Goal: Task Accomplishment & Management: Manage account settings

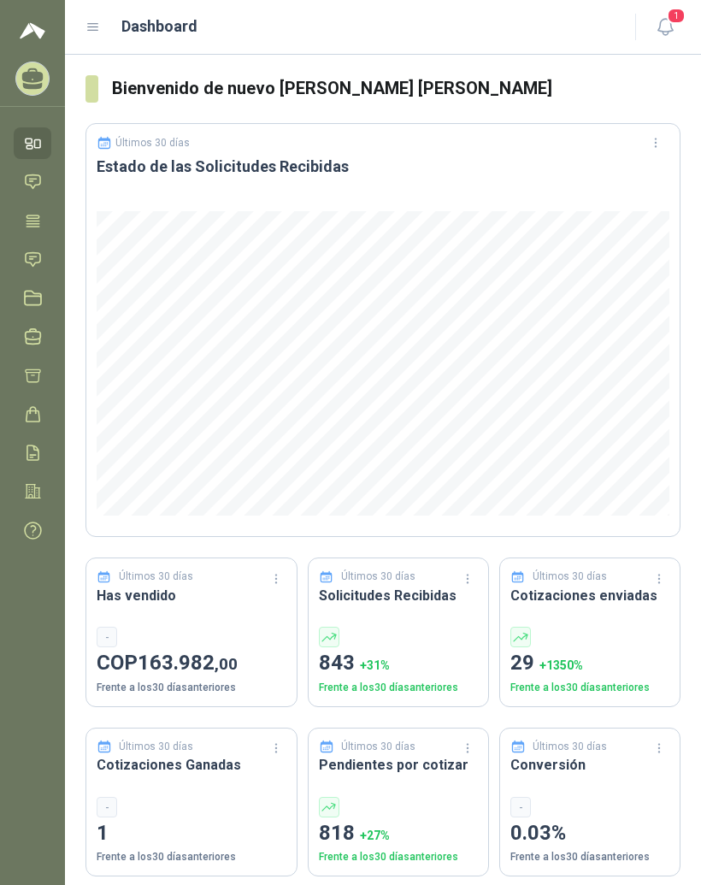
click at [95, 32] on icon at bounding box center [93, 27] width 15 height 15
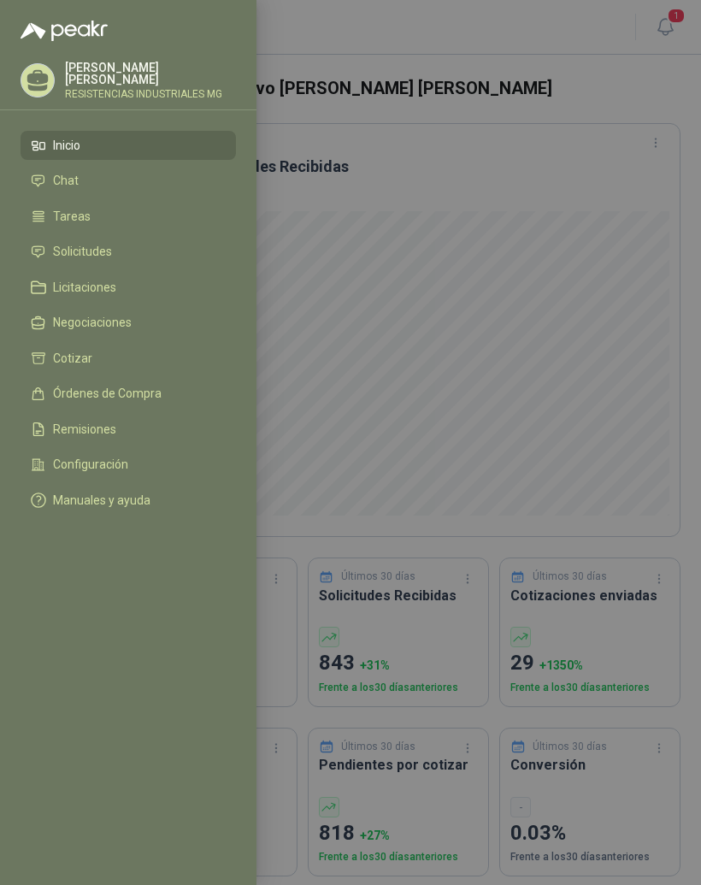
click at [121, 262] on link "Solicitudes" at bounding box center [128, 252] width 215 height 29
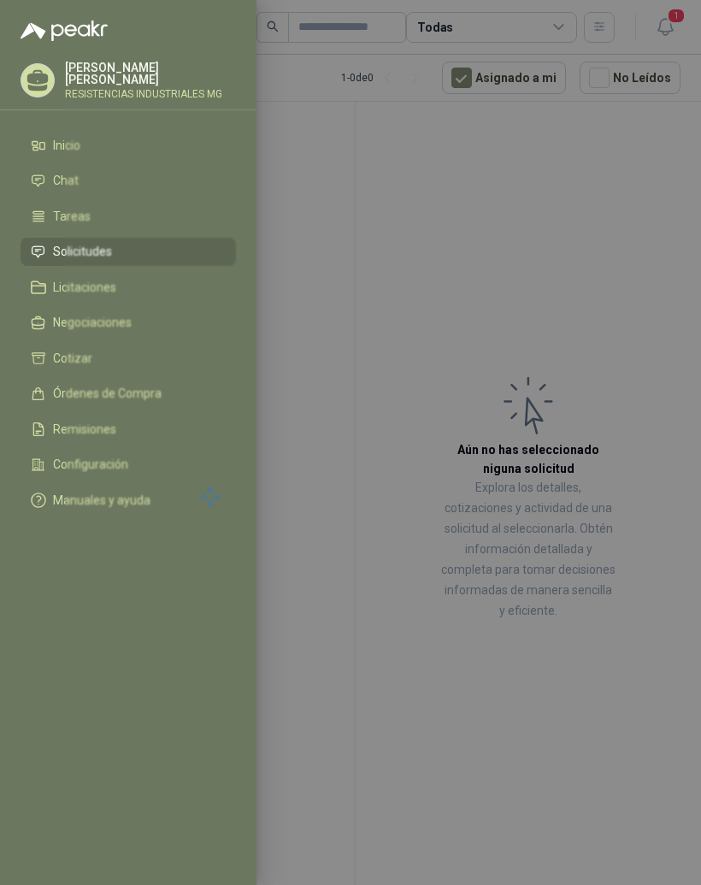
click at [628, 259] on div at bounding box center [350, 442] width 701 height 885
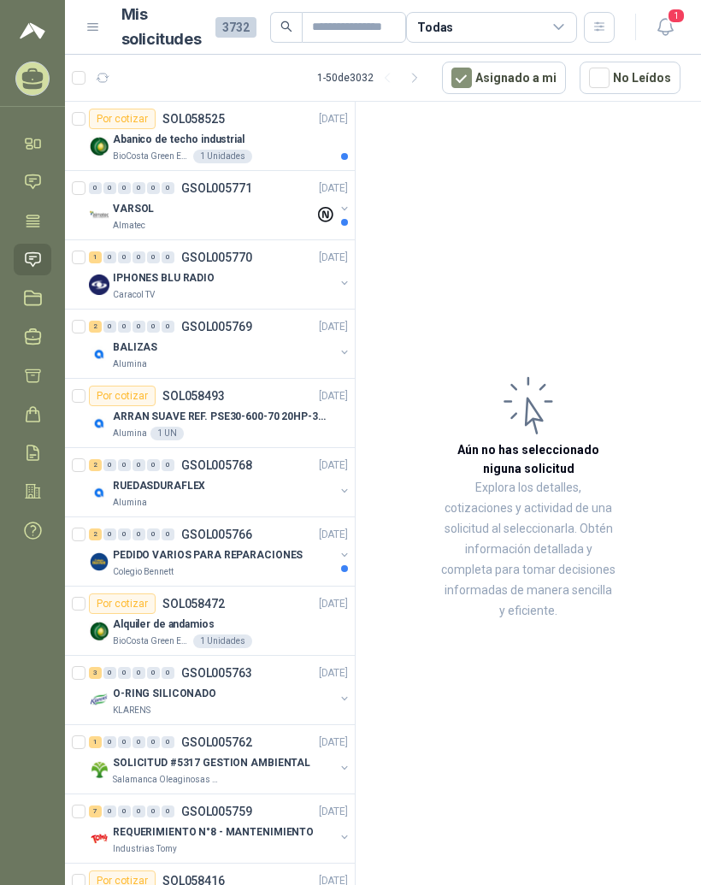
click at [124, 150] on p "BioCosta Green Energy S.A.S" at bounding box center [151, 157] width 77 height 14
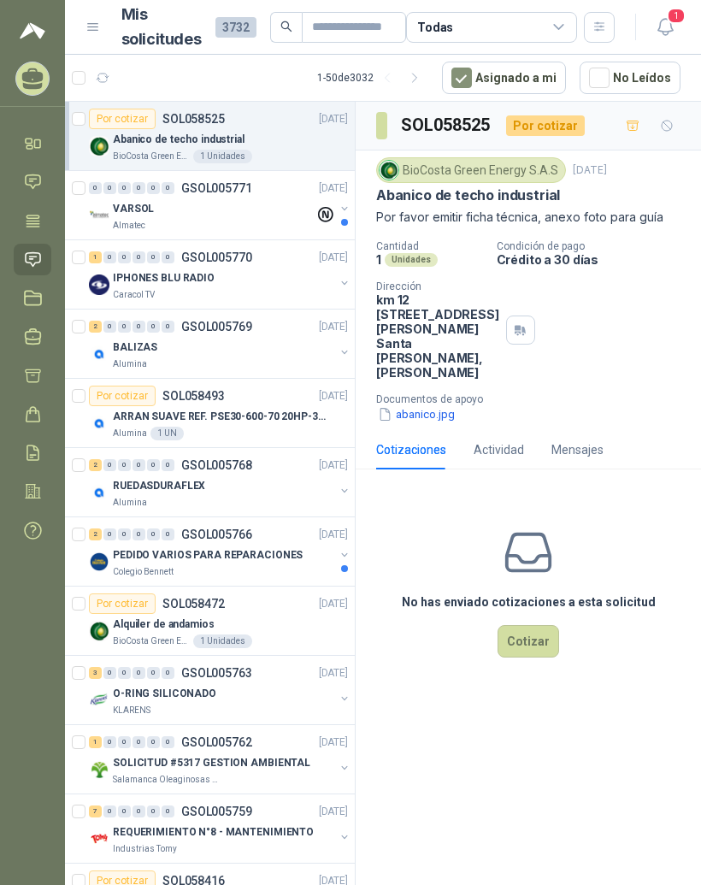
click at [122, 209] on p "VARSOL" at bounding box center [133, 209] width 41 height 16
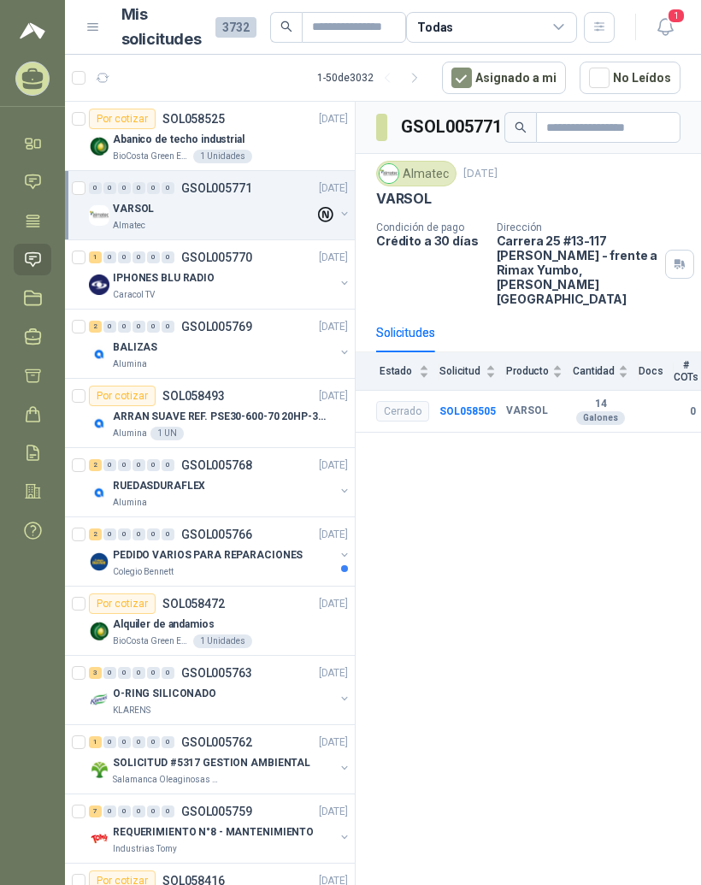
click at [144, 295] on p "Caracol TV" at bounding box center [134, 295] width 42 height 14
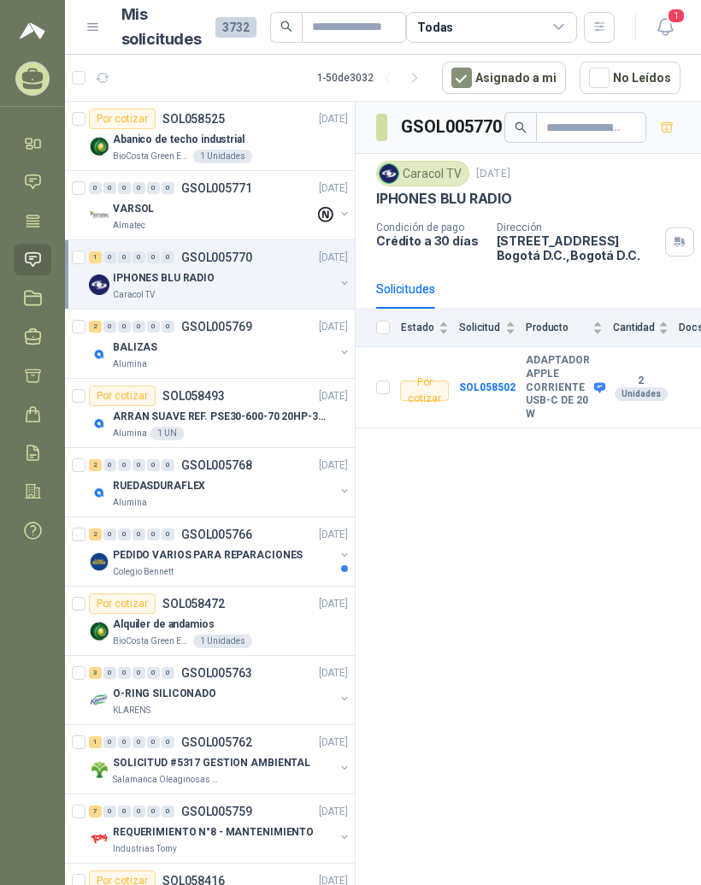
click at [187, 343] on div "BALIZAS" at bounding box center [223, 347] width 221 height 21
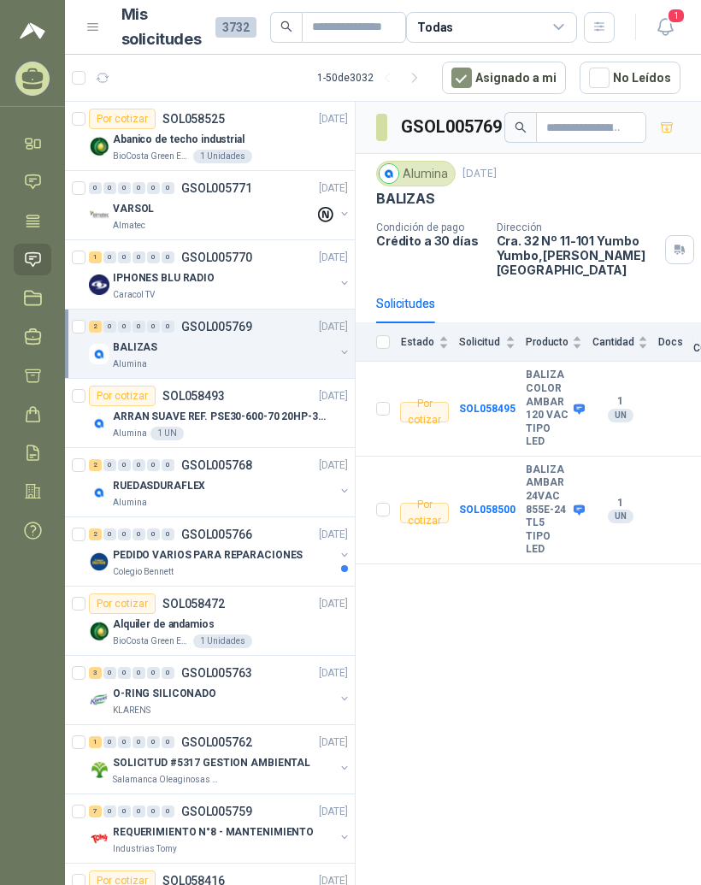
click at [38, 181] on icon at bounding box center [33, 182] width 18 height 18
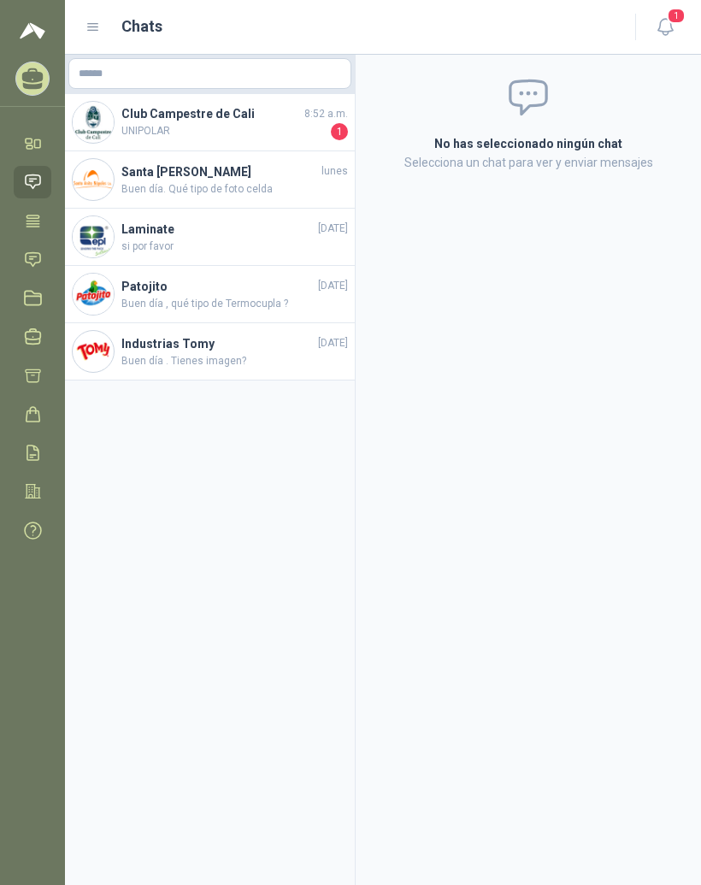
click at [149, 133] on span "UNIPOLAR" at bounding box center [224, 131] width 206 height 17
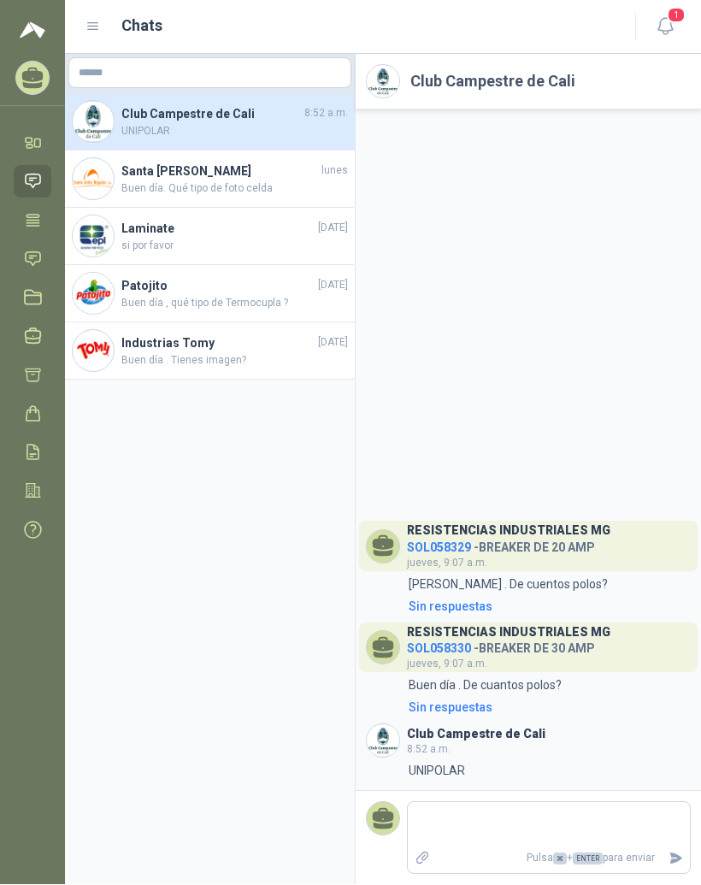
scroll to position [21, 0]
click at [178, 105] on h4 "Club Campestre de Cali" at bounding box center [211, 114] width 180 height 19
click at [173, 124] on span "UNIPOLAR" at bounding box center [234, 132] width 227 height 16
click at [37, 215] on icon at bounding box center [33, 220] width 13 height 11
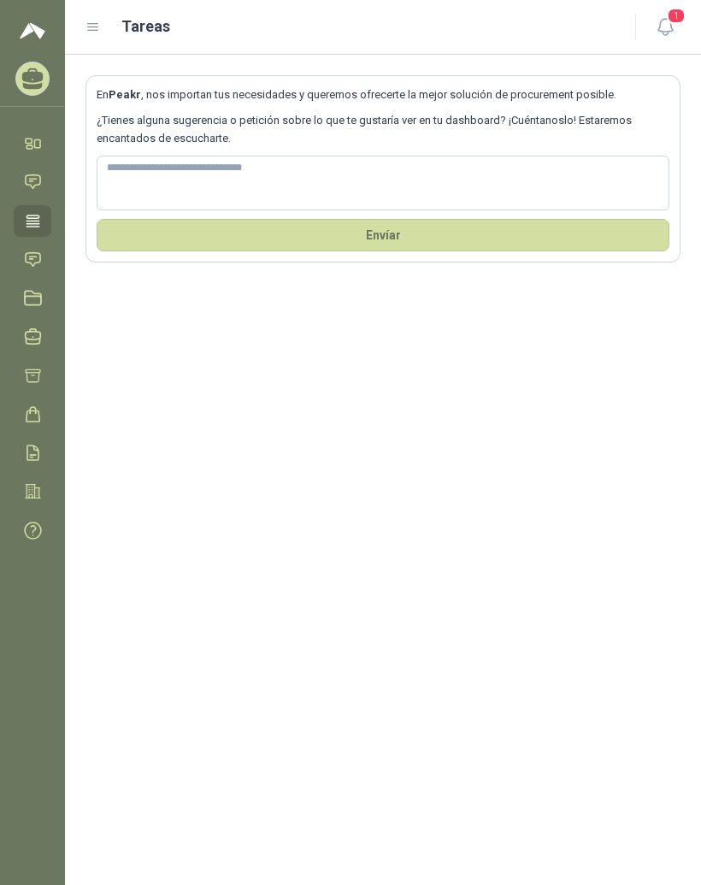
click at [33, 209] on link "Tareas" at bounding box center [33, 221] width 38 height 32
click at [97, 32] on icon at bounding box center [93, 27] width 15 height 15
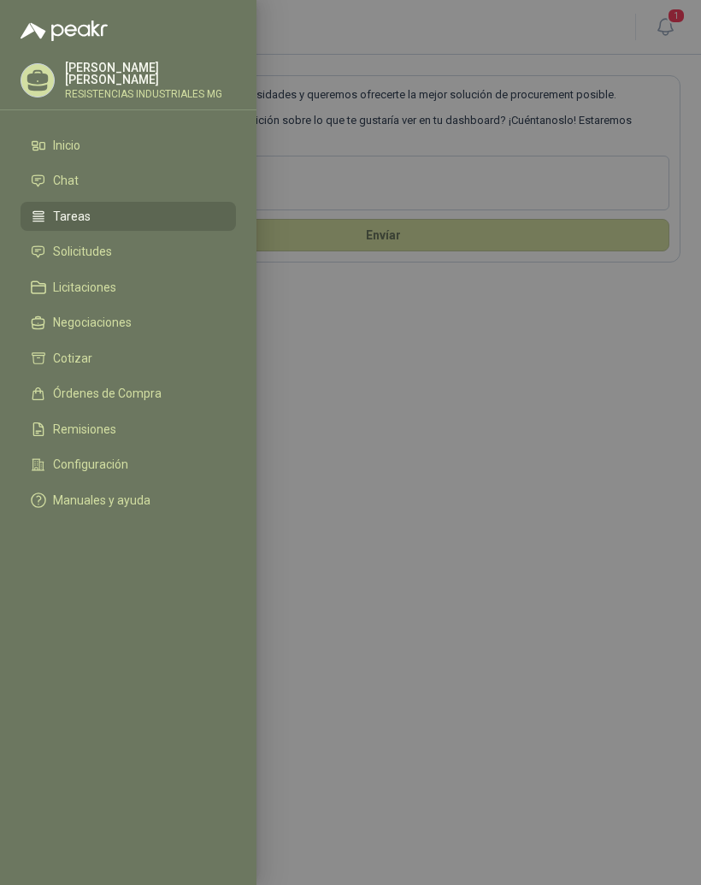
click at [84, 247] on span "Solicitudes" at bounding box center [82, 252] width 59 height 14
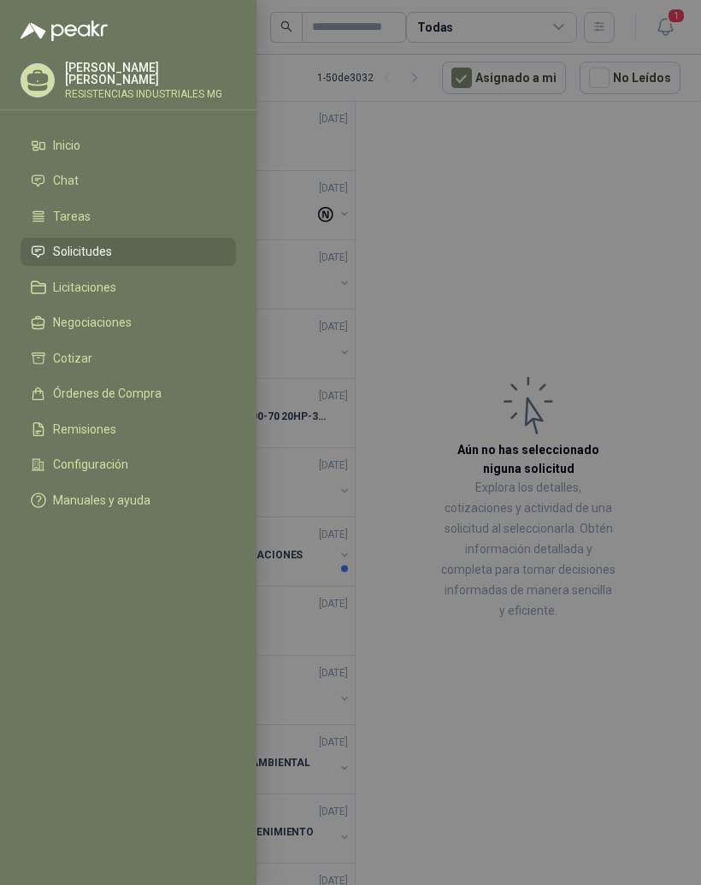
click at [636, 333] on div at bounding box center [350, 442] width 701 height 885
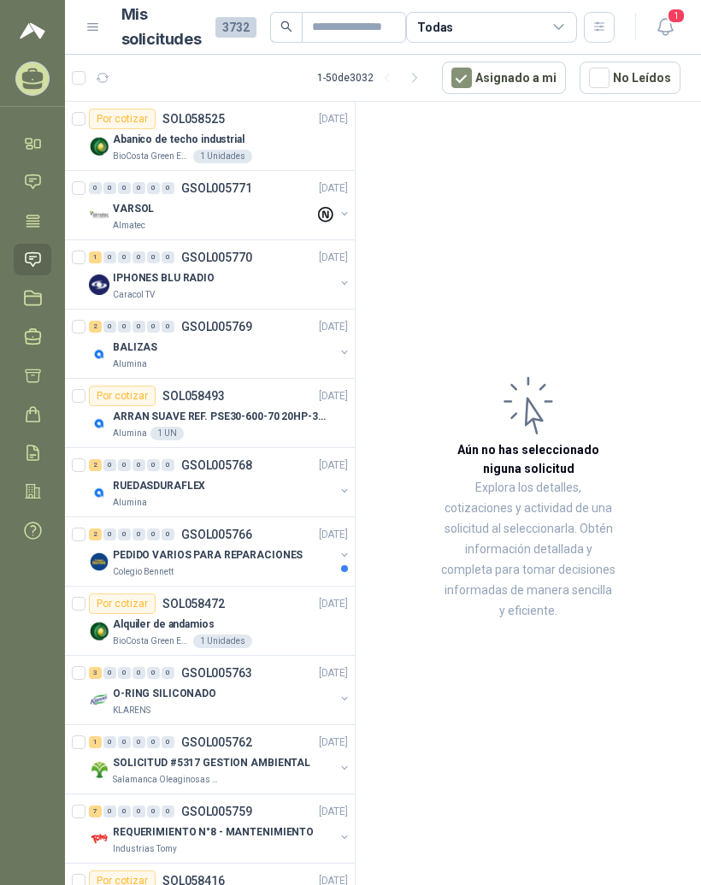
click at [139, 538] on div "0" at bounding box center [139, 534] width 13 height 12
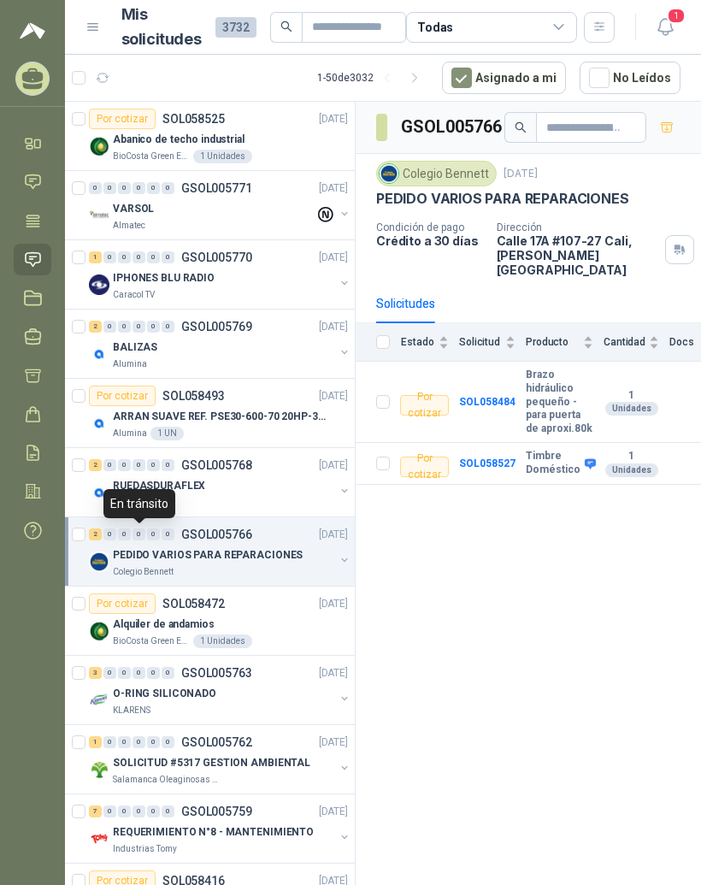
click at [146, 616] on p "Alquiler de andamios" at bounding box center [164, 624] width 102 height 16
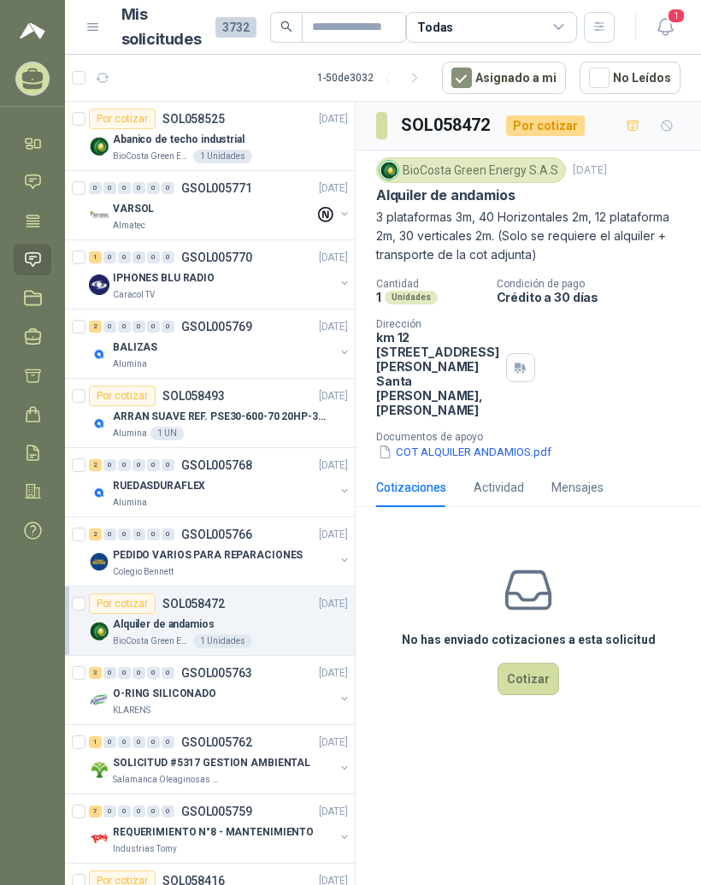
click at [189, 693] on p "O-RING SILICONADO" at bounding box center [164, 694] width 103 height 16
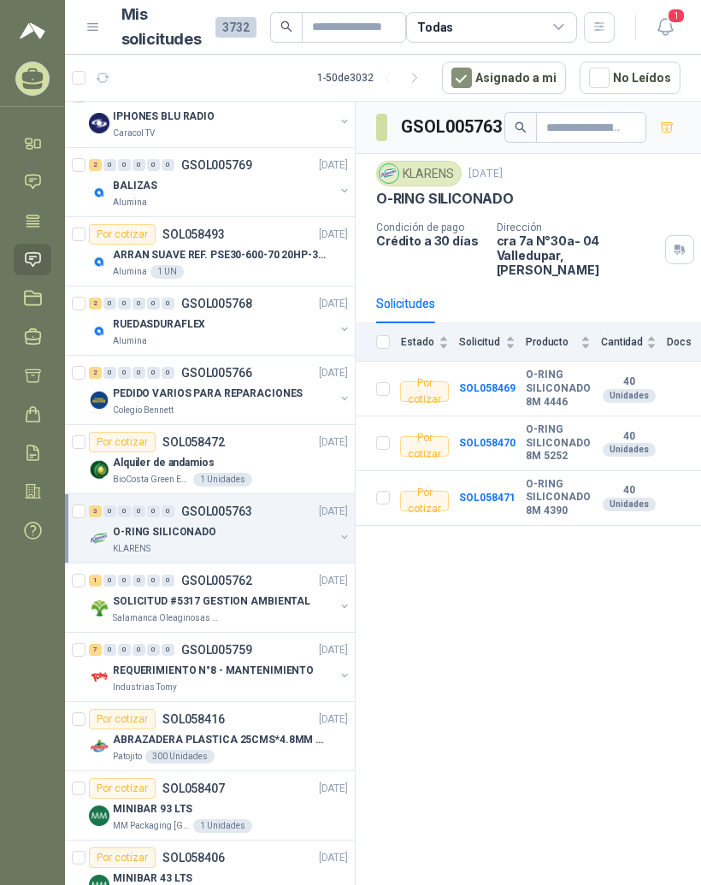
scroll to position [171, 0]
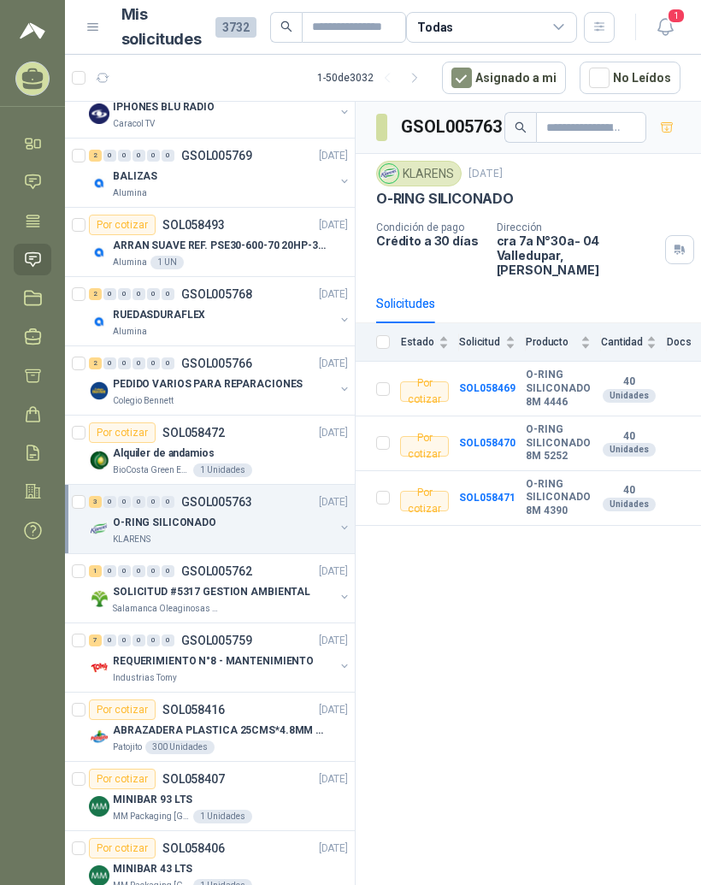
click at [205, 581] on div "1 0 0 0 0 0 GSOL005762 [DATE]" at bounding box center [220, 571] width 262 height 21
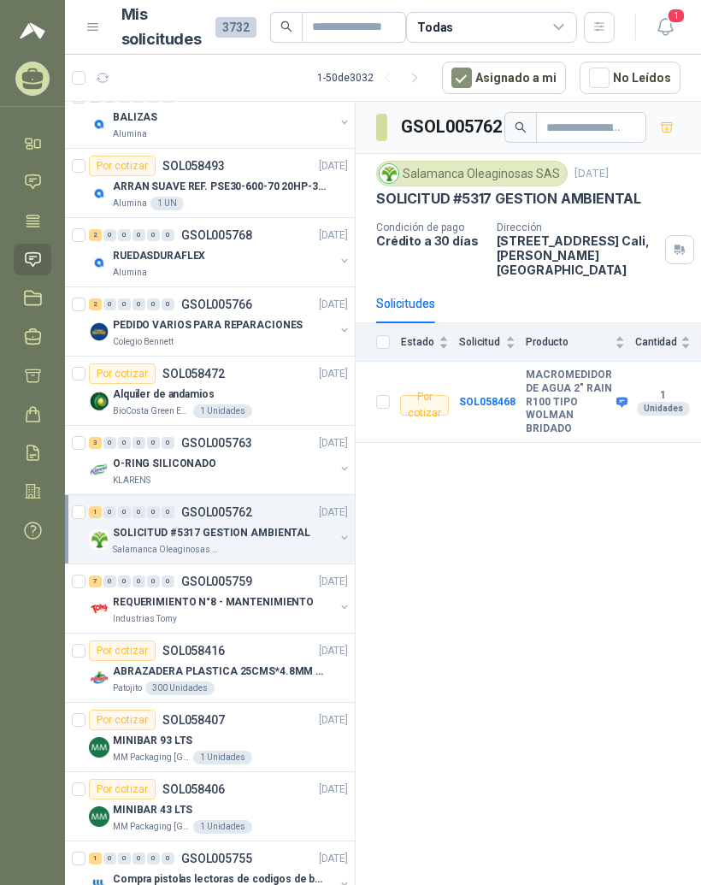
scroll to position [231, 0]
click at [186, 657] on div "Por cotizar SOL058416" at bounding box center [157, 650] width 136 height 21
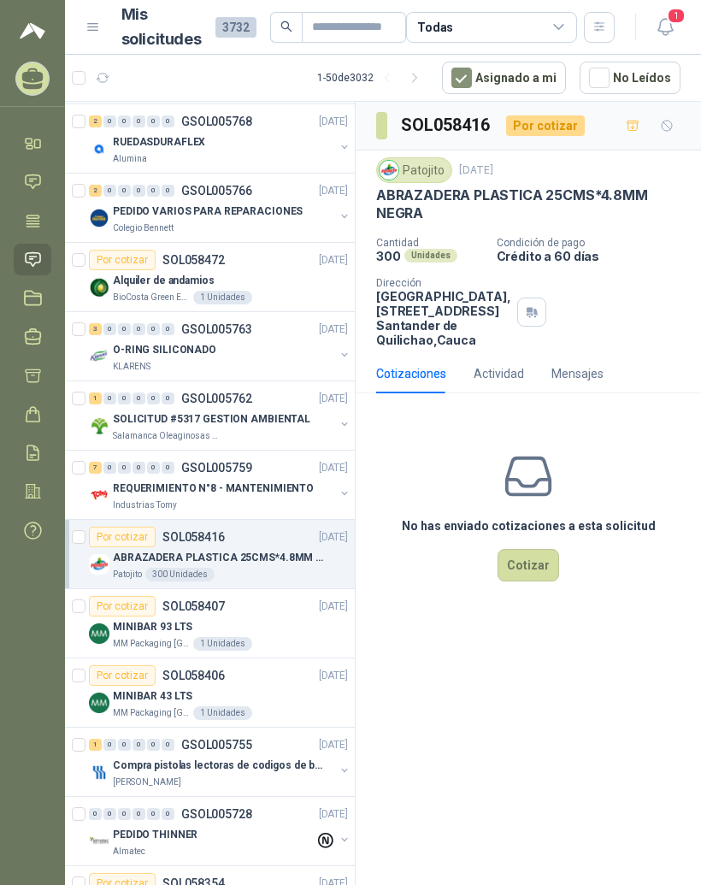
scroll to position [344, 0]
click at [142, 609] on div "Por cotizar" at bounding box center [122, 606] width 67 height 21
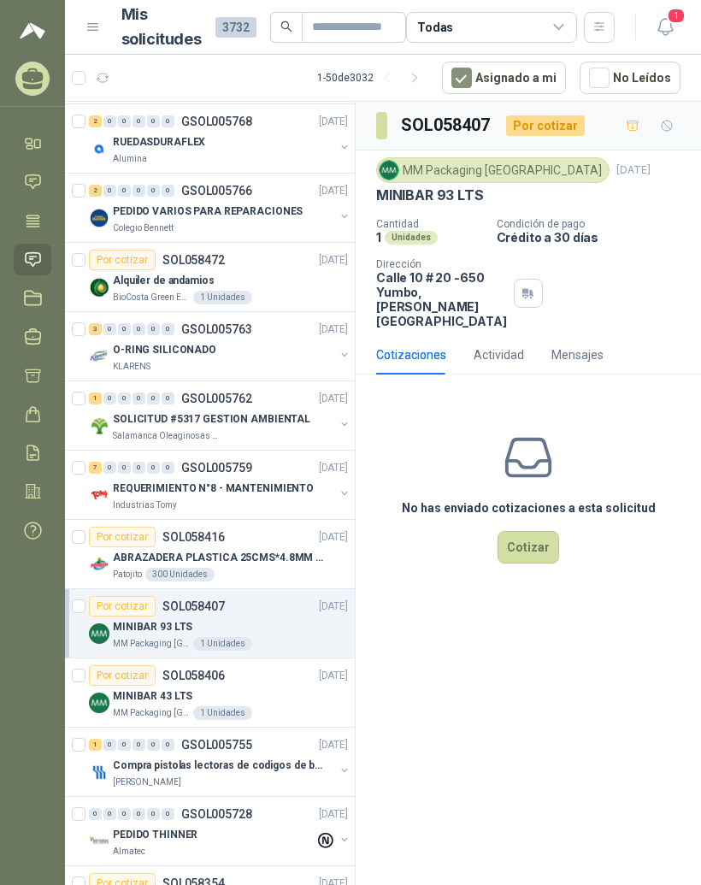
click at [301, 692] on div "MINIBAR 43 LTS" at bounding box center [230, 696] width 235 height 21
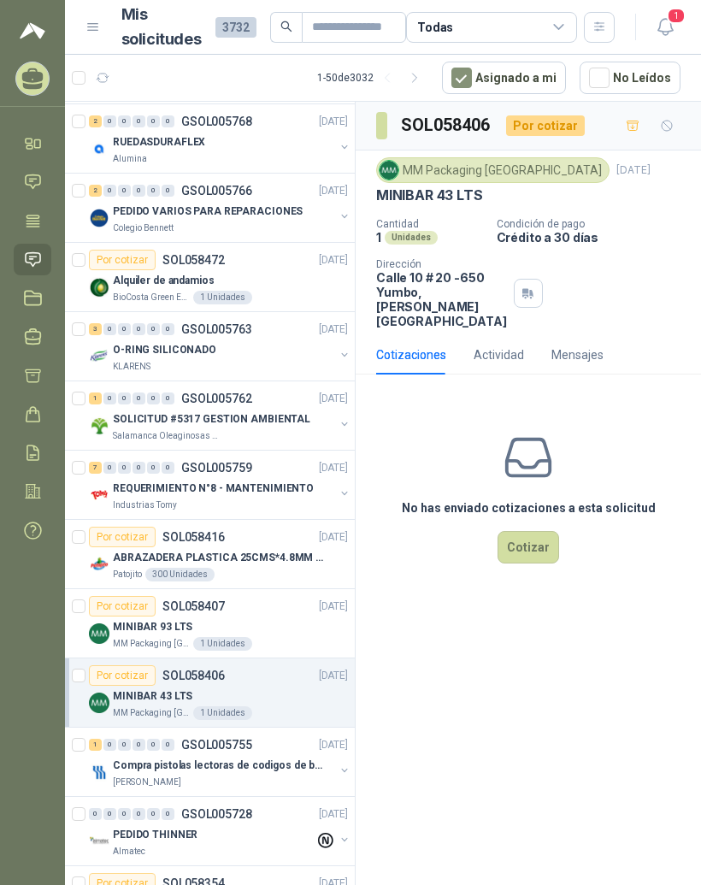
click at [299, 769] on p "Compra pistolas lectoras de codigos de barras" at bounding box center [219, 766] width 213 height 16
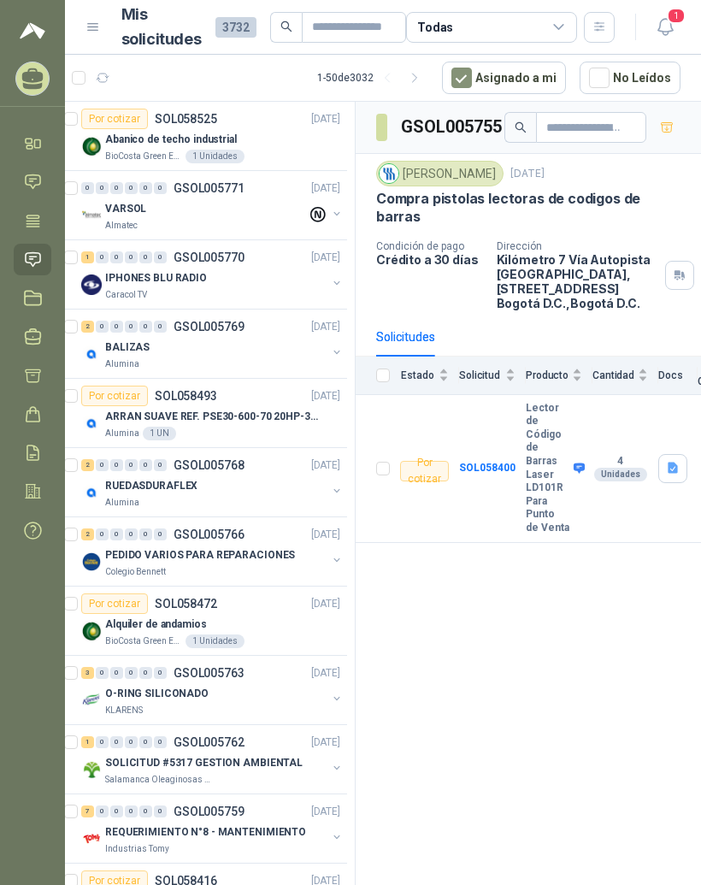
scroll to position [-1, 8]
click at [671, 16] on span "1" at bounding box center [676, 16] width 19 height 16
